Goal: Task Accomplishment & Management: Manage account settings

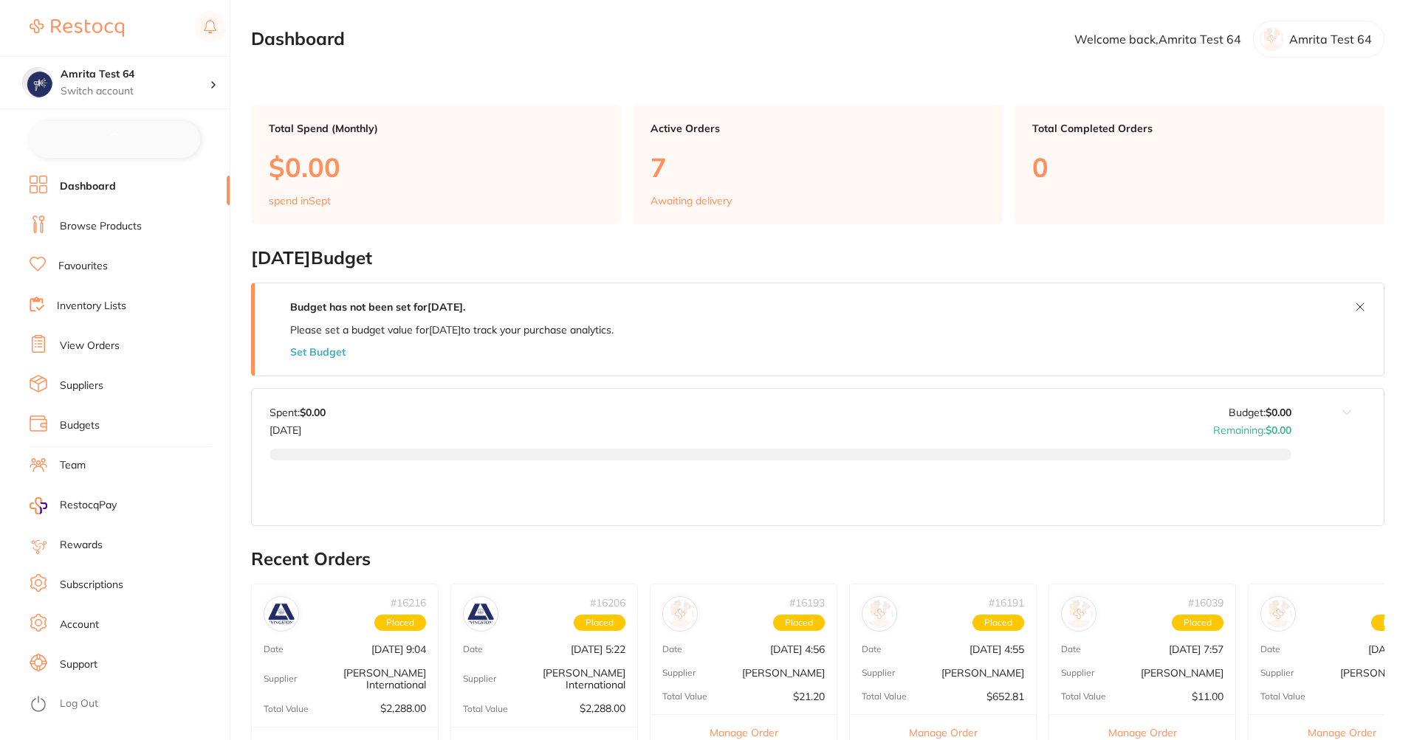
checkbox input "false"
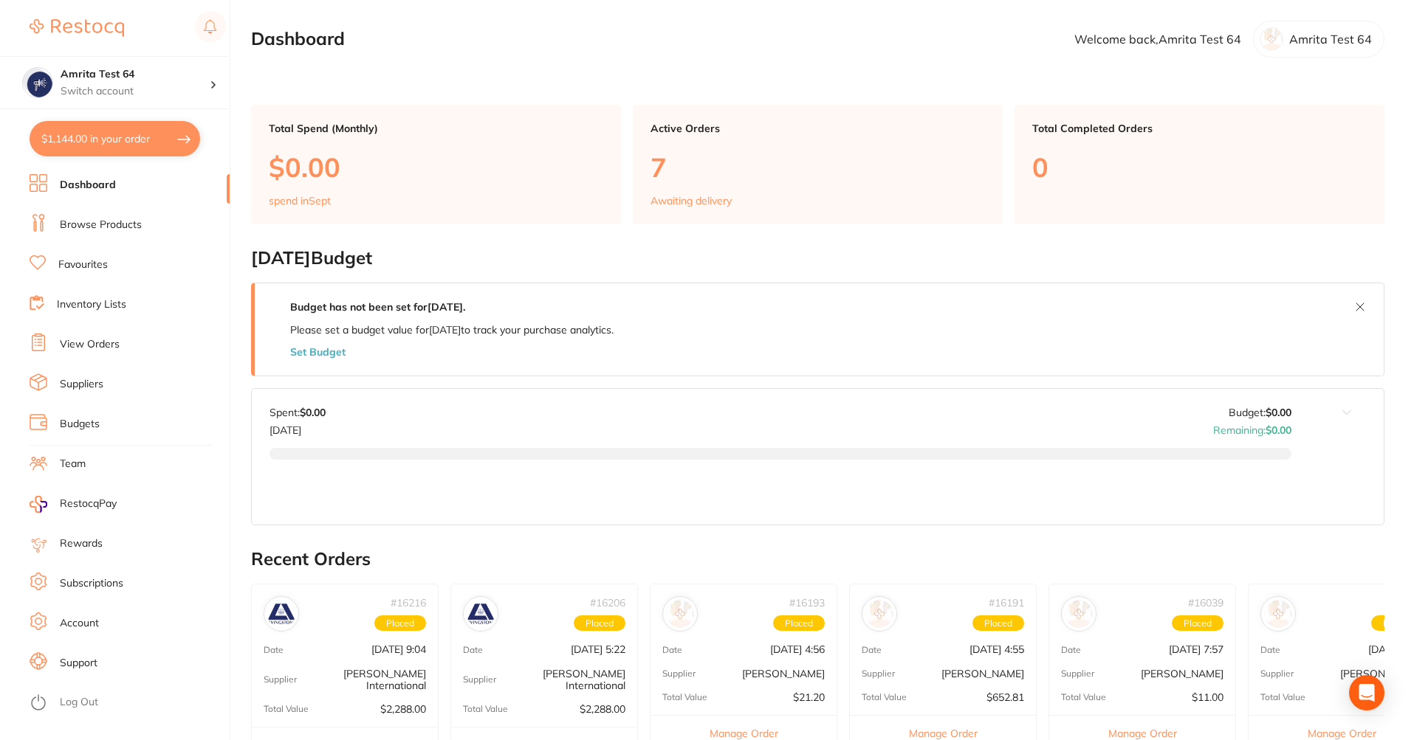
click at [106, 587] on link "Subscriptions" at bounding box center [91, 584] width 63 height 15
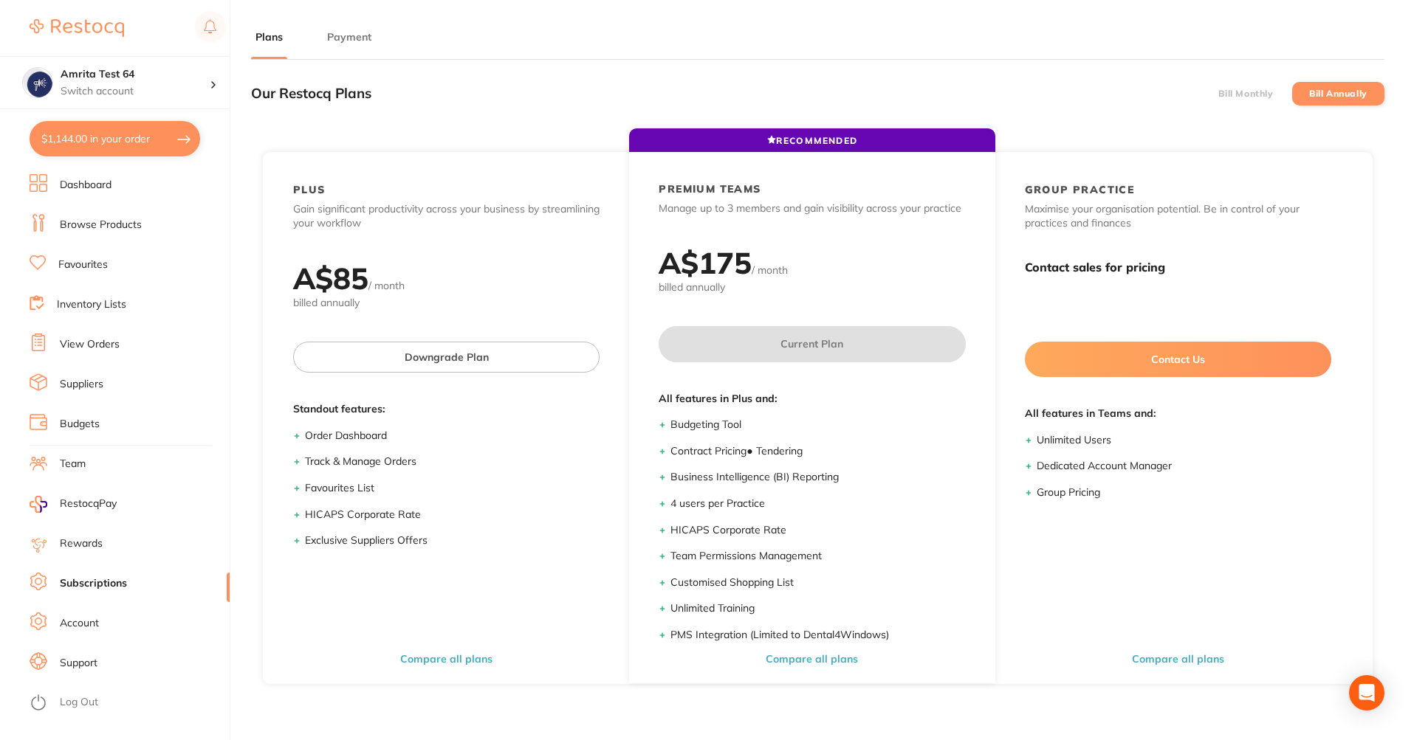
click at [340, 35] on button "Payment" at bounding box center [349, 37] width 53 height 14
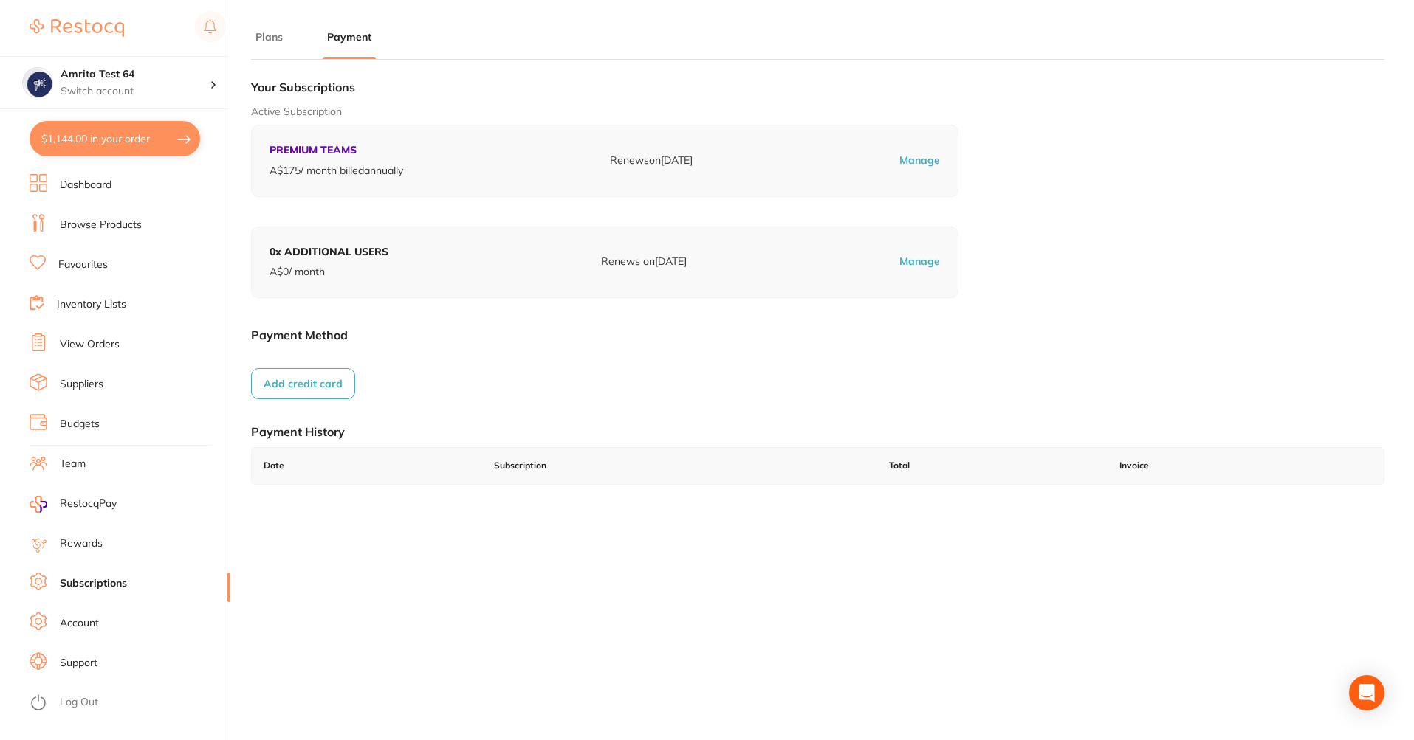
click at [326, 381] on button "Add credit card" at bounding box center [303, 383] width 104 height 31
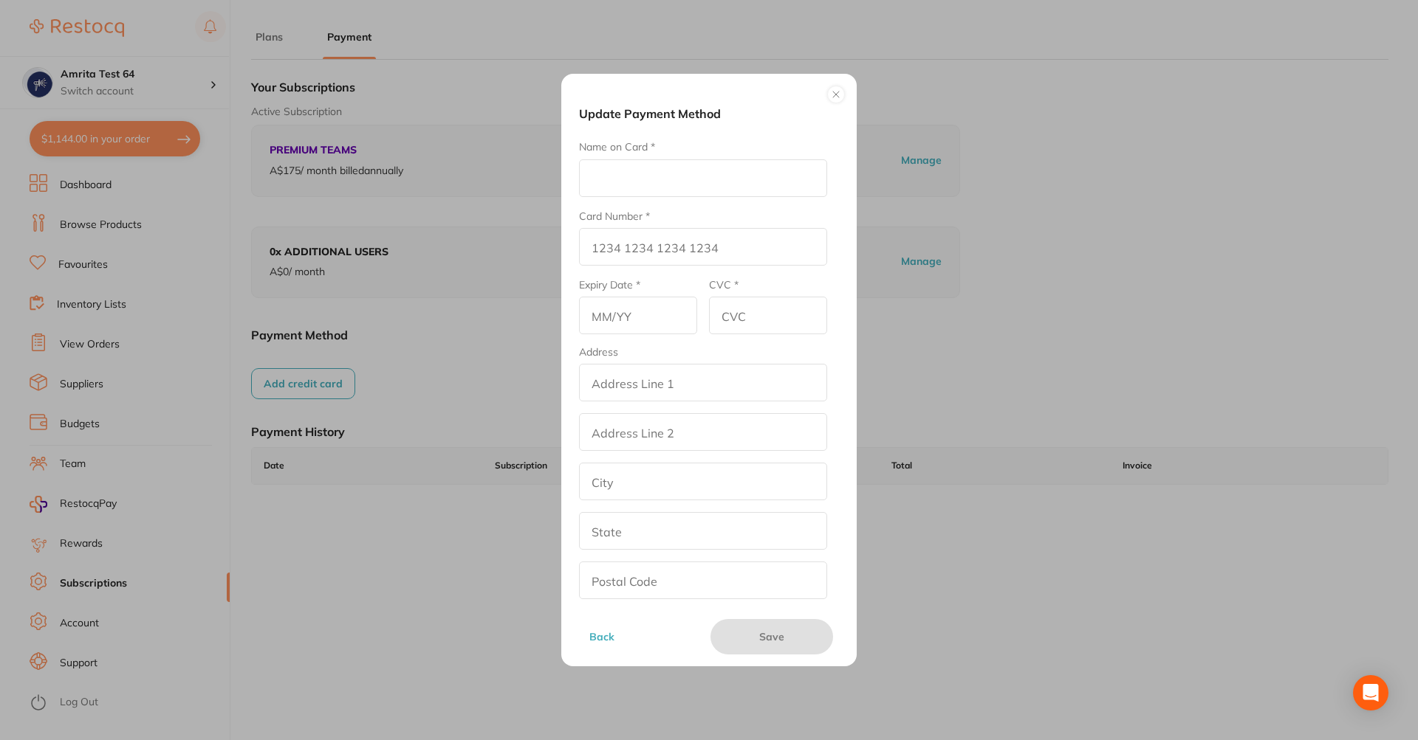
click at [662, 184] on input "Name on Card *" at bounding box center [703, 178] width 248 height 38
type input "Afna"
click at [687, 245] on input "Card Number *" at bounding box center [703, 247] width 248 height 38
type input "[CREDIT_CARD_NUMBER]"
click at [628, 314] on input "text" at bounding box center [638, 316] width 118 height 38
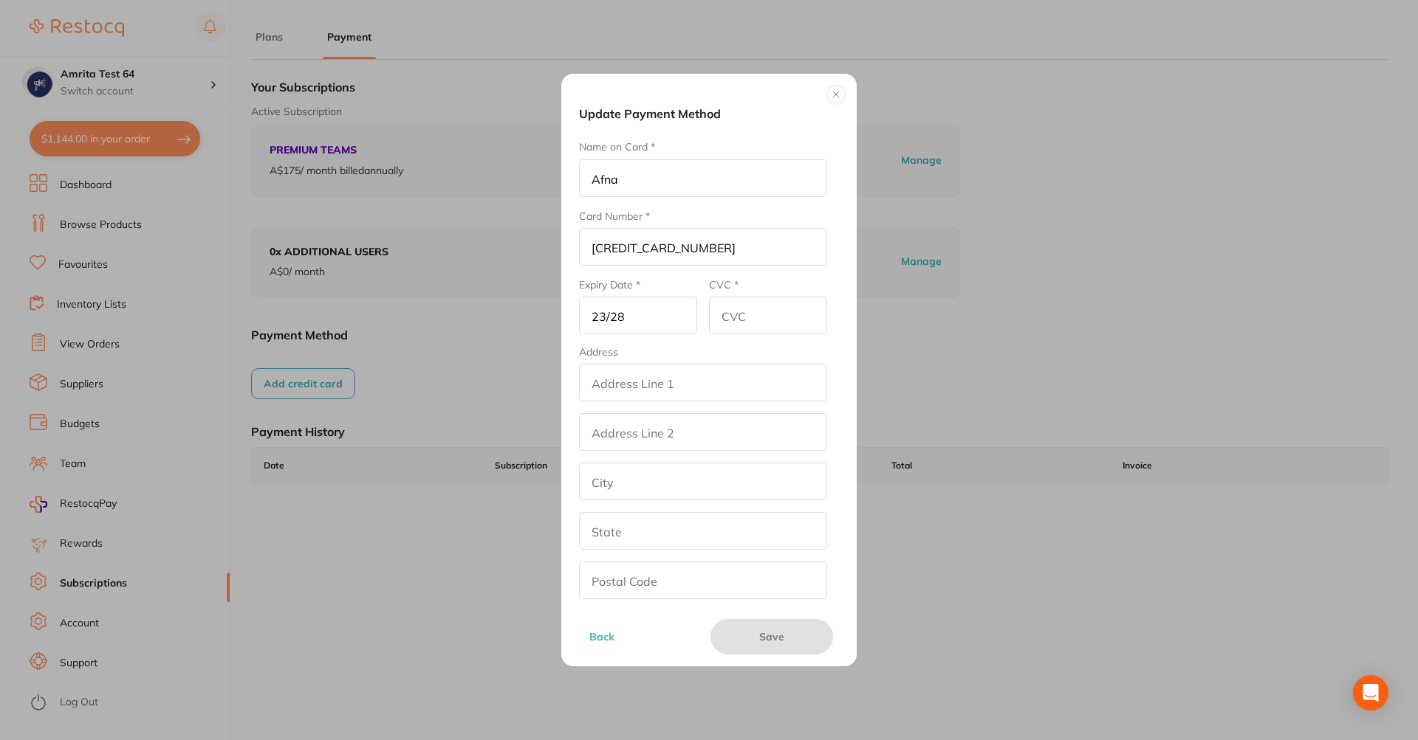
click at [600, 317] on input "23/28" at bounding box center [638, 316] width 118 height 38
drag, startPoint x: 638, startPoint y: 312, endPoint x: 601, endPoint y: 312, distance: 36.9
click at [601, 312] on input "23/28" at bounding box center [638, 316] width 118 height 38
click at [602, 312] on input "23/28" at bounding box center [638, 316] width 118 height 38
click at [605, 315] on input "23/28" at bounding box center [638, 316] width 118 height 38
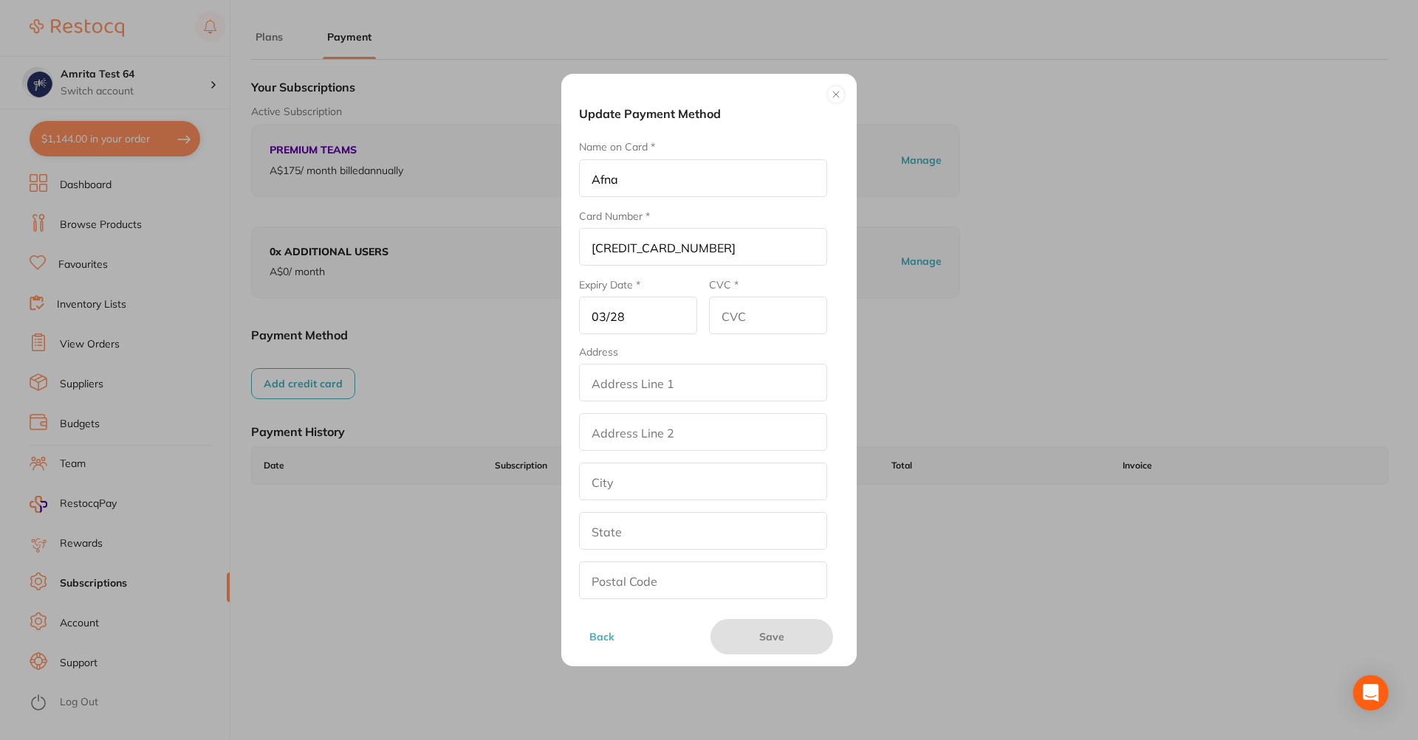
type input "03/28"
click at [809, 316] on input "CVC *" at bounding box center [768, 316] width 118 height 38
type input "586"
click at [717, 369] on input "addressLineOne" at bounding box center [703, 383] width 248 height 38
type input "street2"
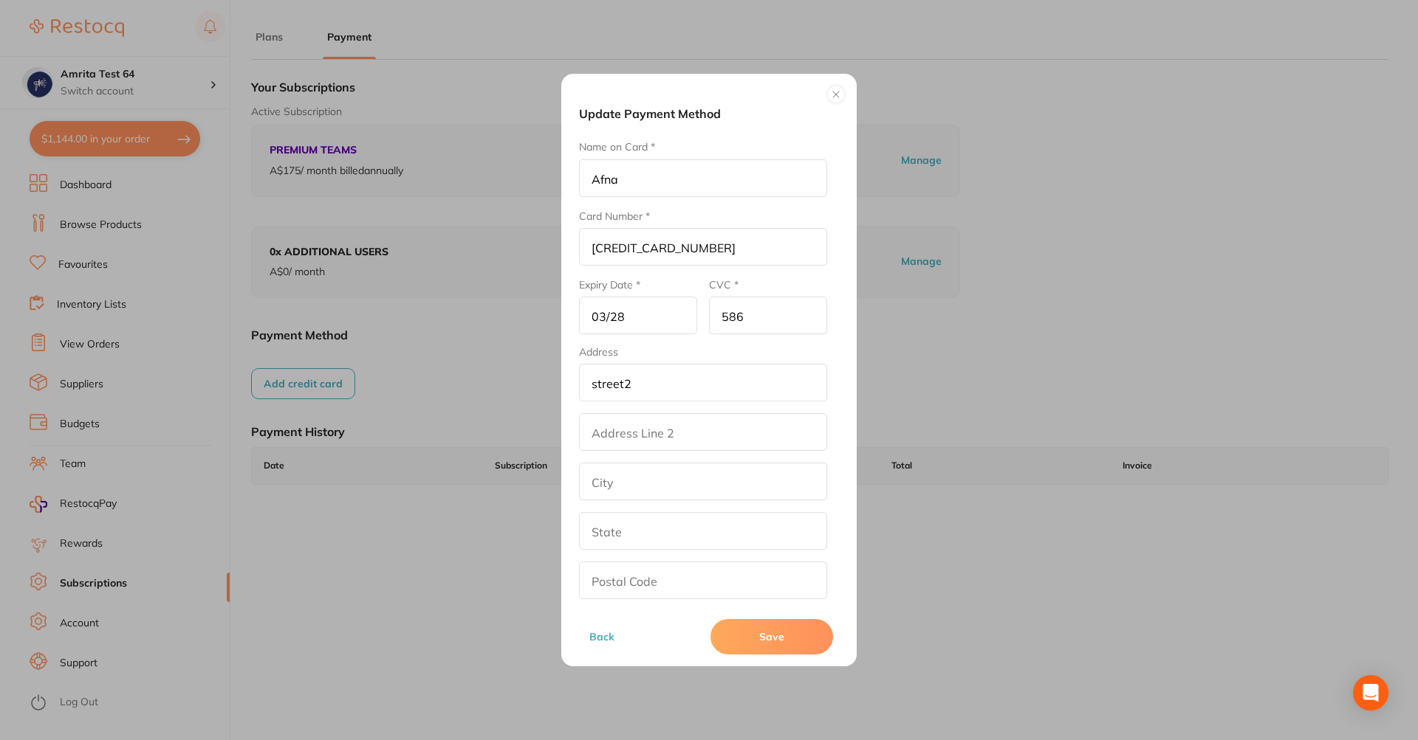
type input "[GEOGRAPHIC_DATA]"
type input "[US_STATE]"
type input "90001"
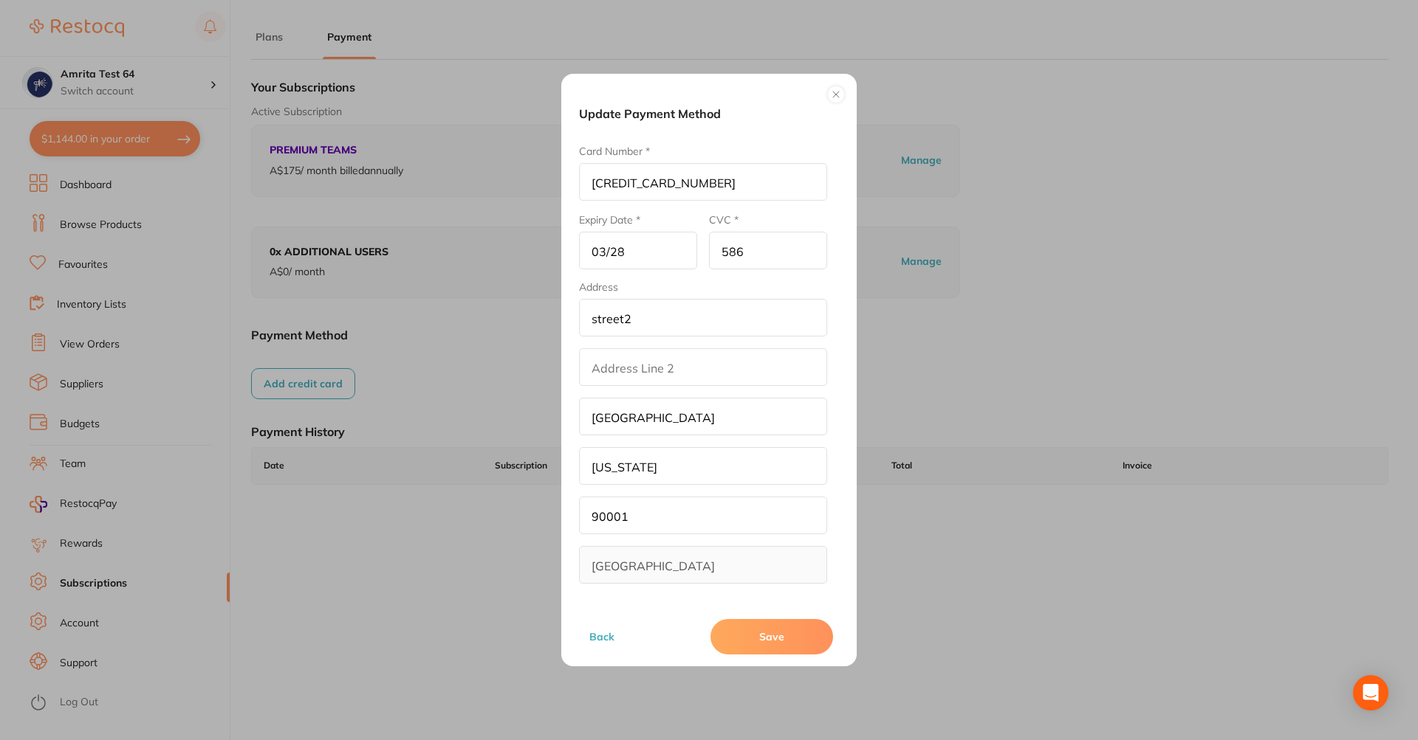
click at [746, 633] on button "Save" at bounding box center [771, 636] width 123 height 35
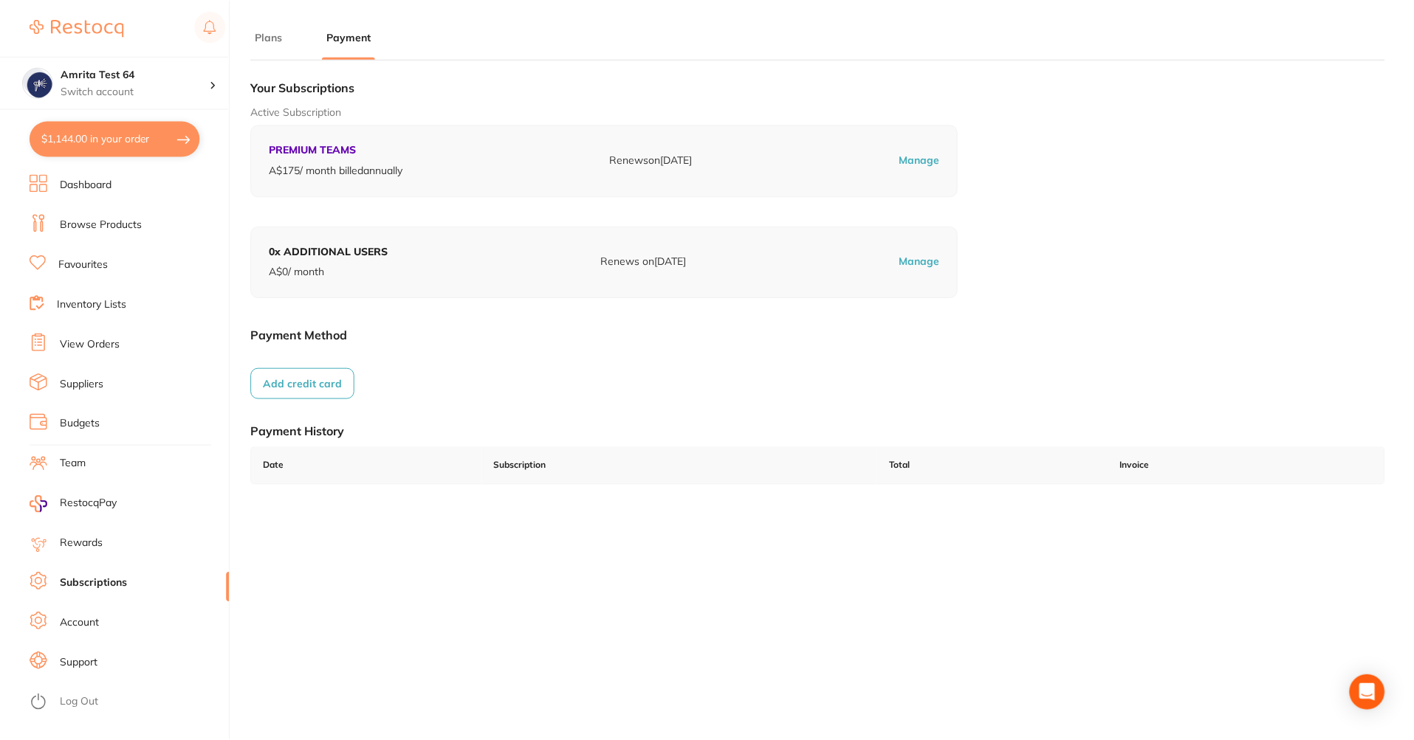
scroll to position [6, 0]
